Goal: Find specific page/section: Find specific page/section

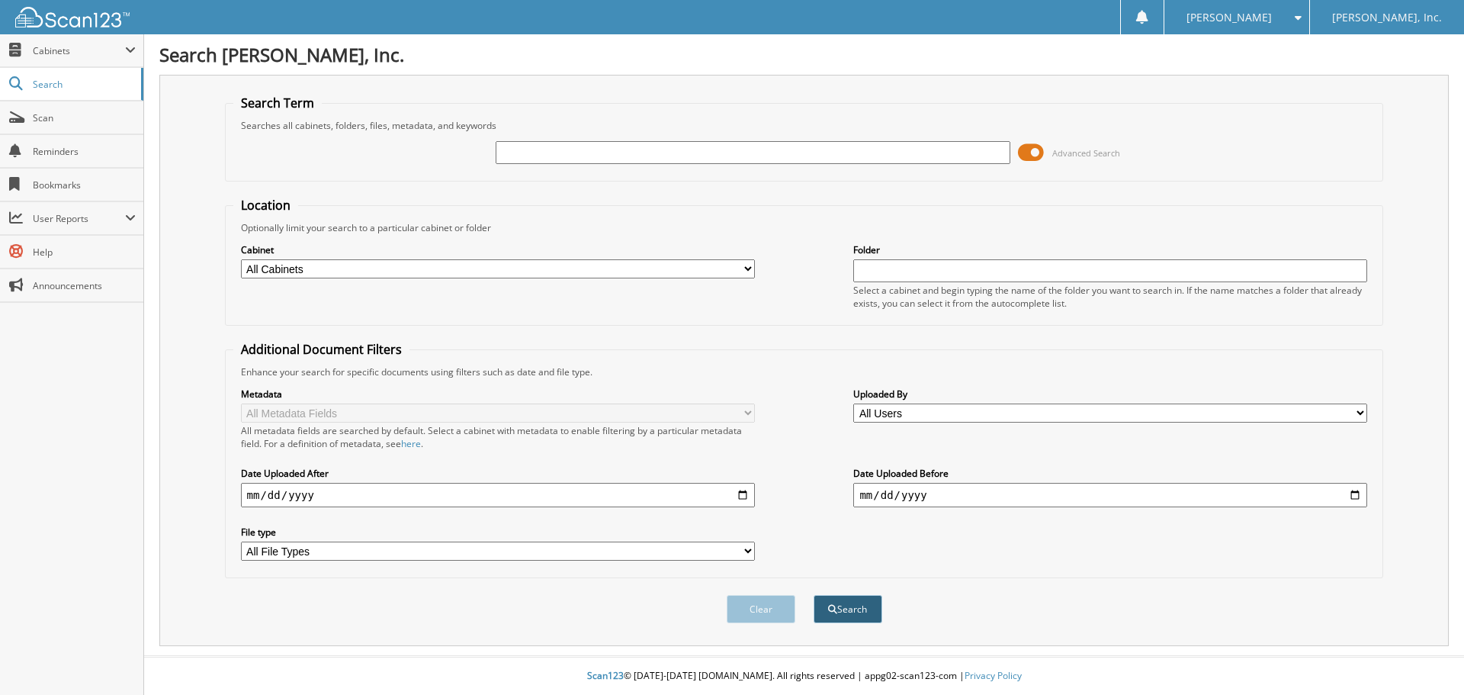
click at [853, 601] on button "Search" at bounding box center [848, 609] width 69 height 28
click at [544, 159] on input "text" at bounding box center [753, 152] width 514 height 23
type input "115083"
click at [836, 607] on button "Search" at bounding box center [848, 609] width 69 height 28
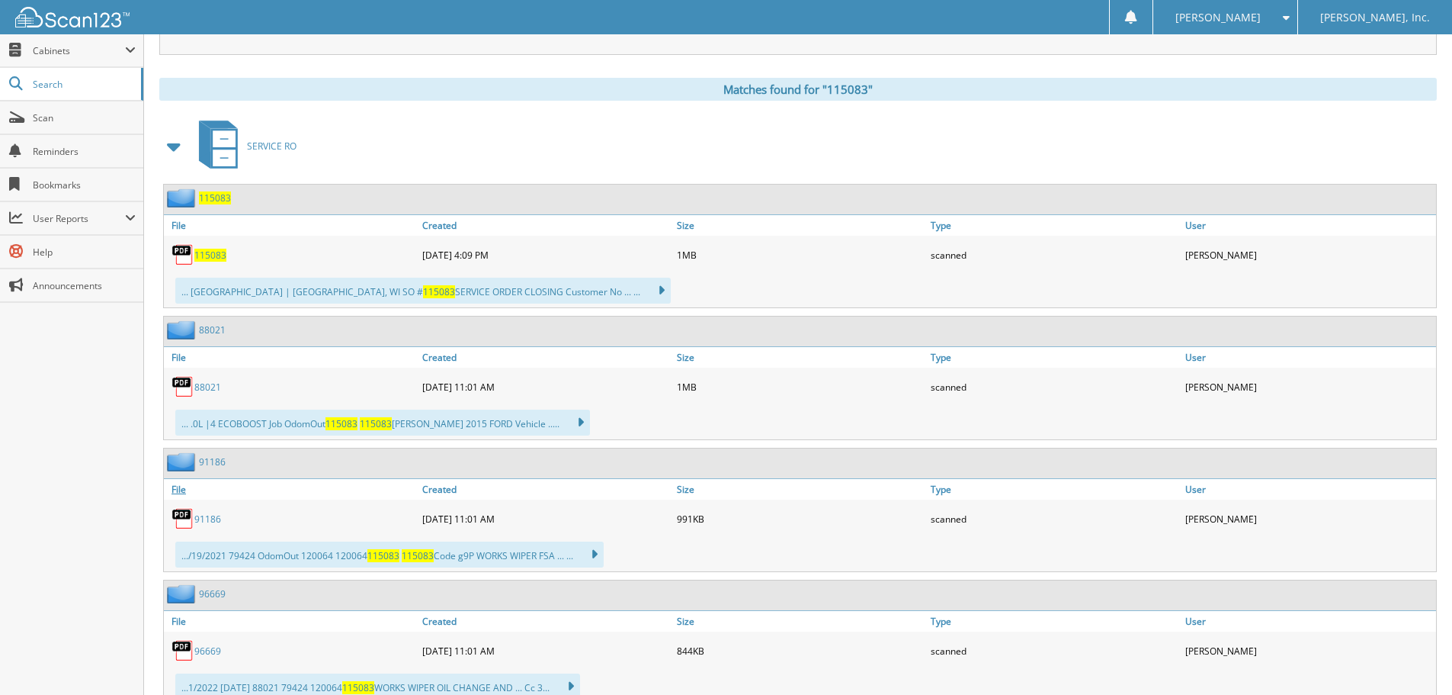
scroll to position [610, 0]
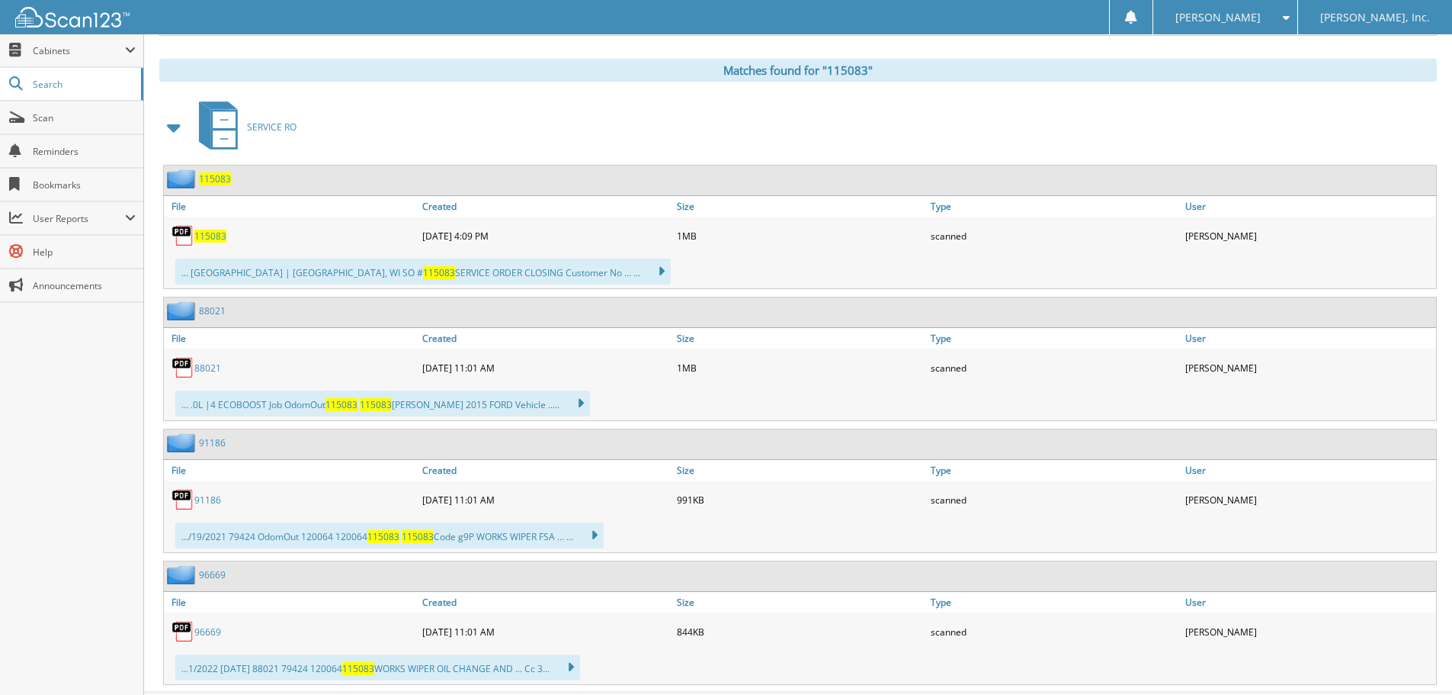
click at [220, 179] on span "115083" at bounding box center [215, 178] width 32 height 13
